Goal: Navigation & Orientation: Find specific page/section

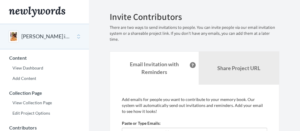
click at [54, 35] on button "[PERSON_NAME] is turning 50!" at bounding box center [45, 37] width 48 height 8
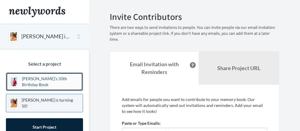
click at [41, 76] on link "[PERSON_NAME]'s 50th Birthday Book" at bounding box center [44, 81] width 77 height 18
